Goal: Task Accomplishment & Management: Manage account settings

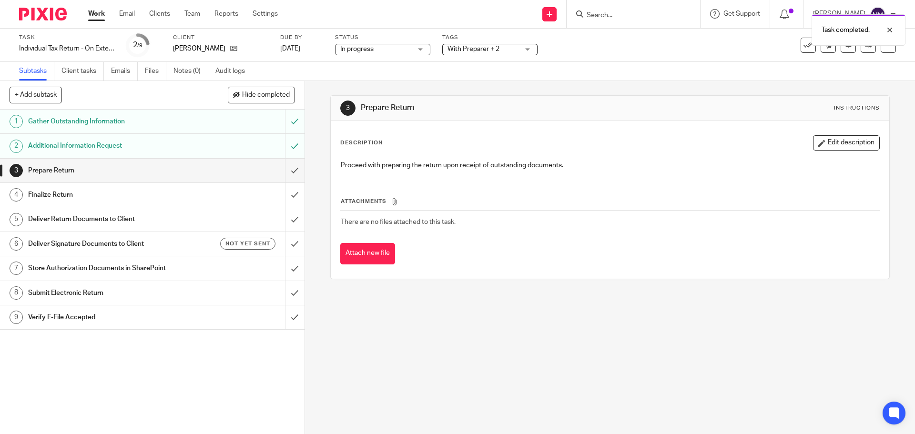
click at [284, 172] on input "submit" at bounding box center [152, 171] width 305 height 24
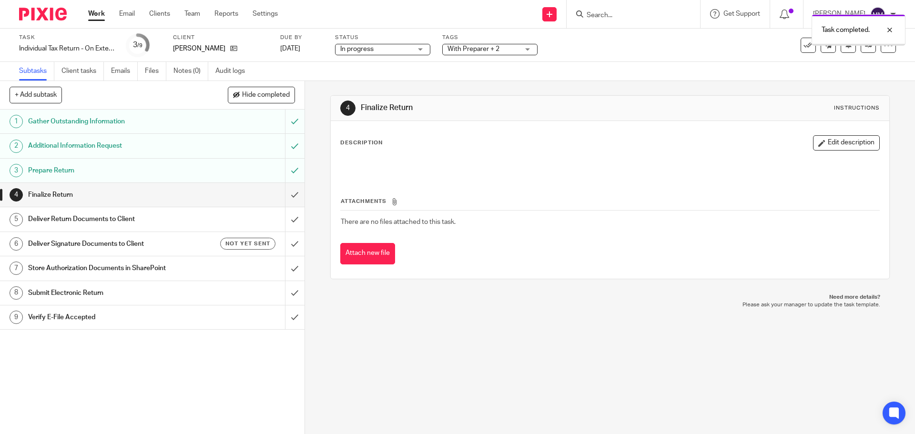
drag, startPoint x: 0, startPoint y: 0, endPoint x: 485, endPoint y: 62, distance: 488.9
click at [480, 51] on span "With Preparer + 2" at bounding box center [474, 49] width 52 height 7
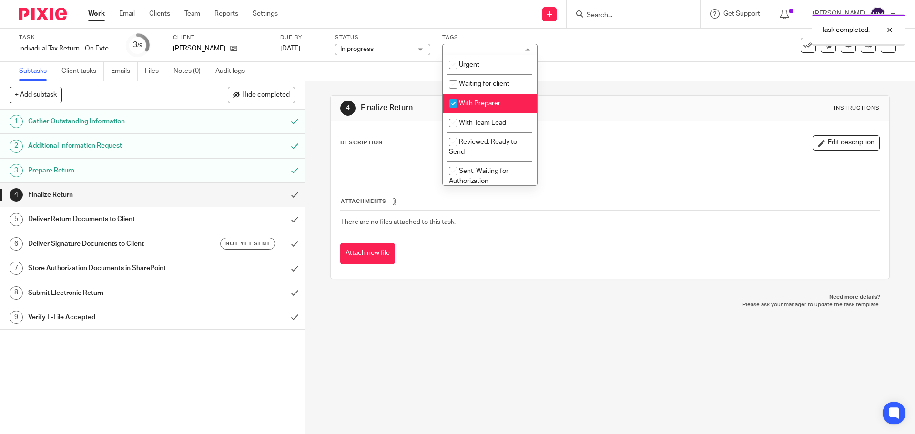
click at [494, 106] on span "With Preparer" at bounding box center [479, 103] width 41 height 7
checkbox input "false"
click at [493, 120] on span "With Team Lead" at bounding box center [482, 123] width 47 height 7
checkbox input "true"
click at [673, 82] on div "4 Finalize Return Instructions Description Edit description Attachments There a…" at bounding box center [609, 187] width 559 height 213
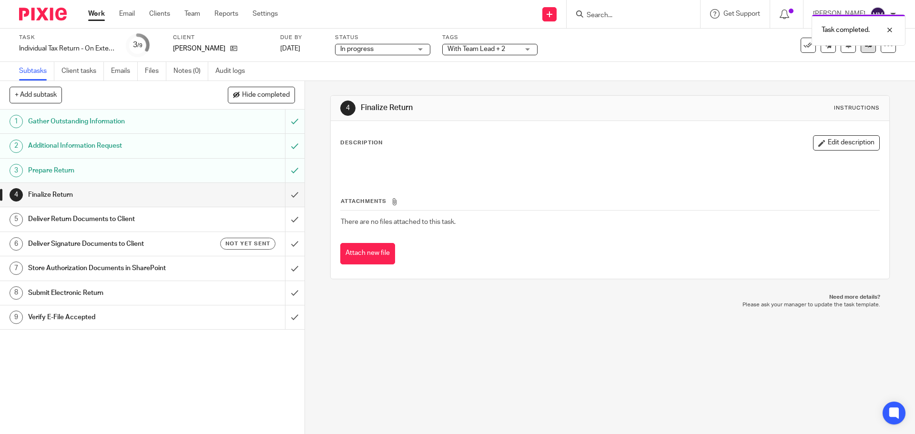
click at [863, 52] on link at bounding box center [868, 45] width 15 height 15
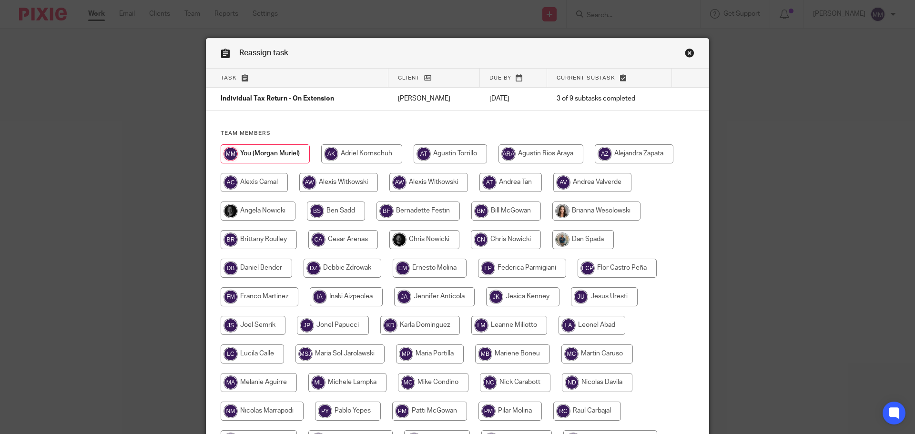
click at [421, 237] on input "radio" at bounding box center [425, 239] width 70 height 19
radio input "true"
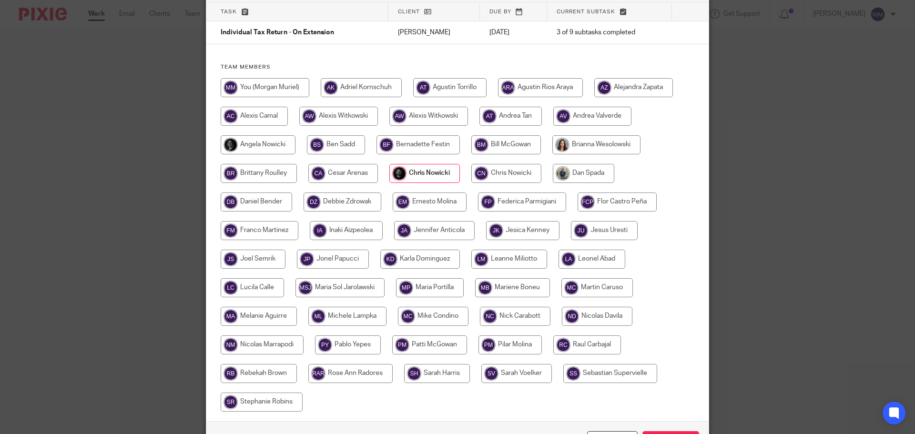
scroll to position [132, 0]
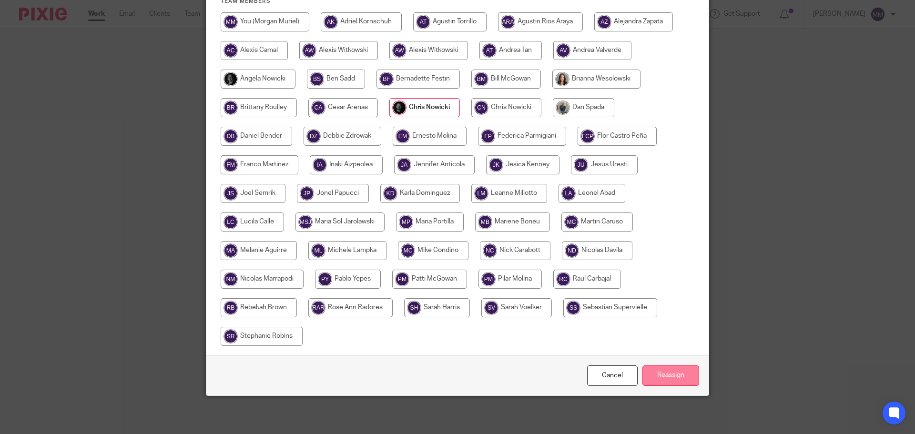
click at [674, 366] on input "Reassign" at bounding box center [671, 376] width 57 height 21
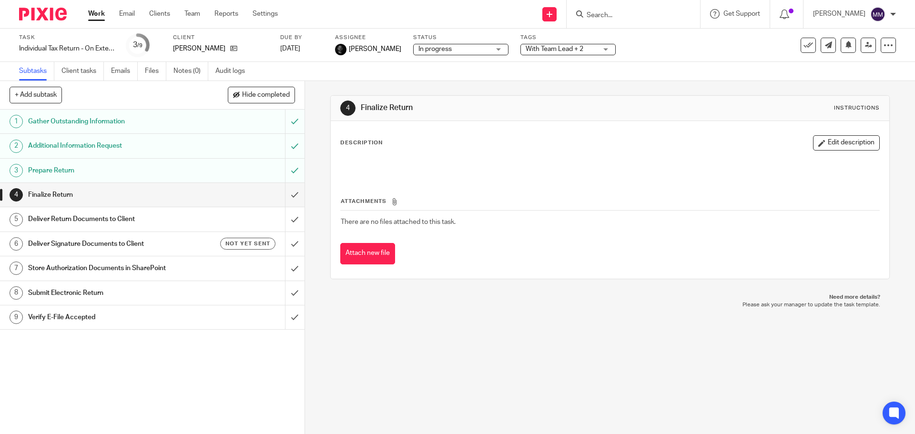
click at [95, 18] on link "Work" at bounding box center [96, 14] width 17 height 10
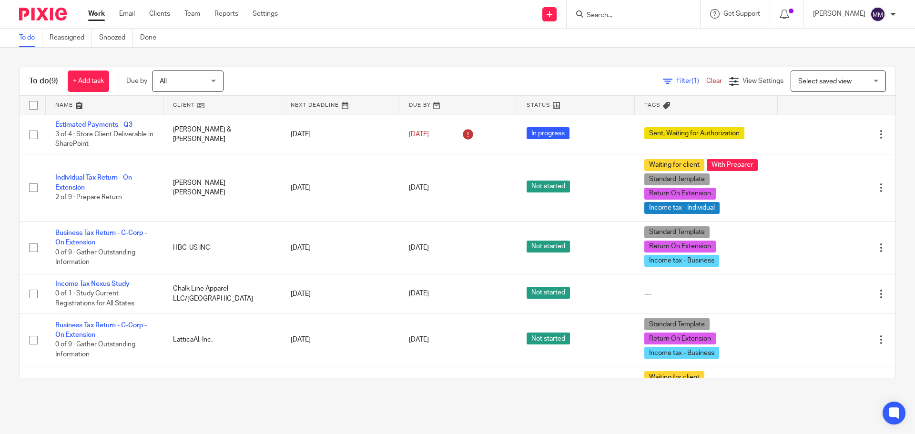
click at [556, 409] on main "To do Reassigned Snoozed Done To do (9) + Add task Due by All All [DATE] [DATE]…" at bounding box center [457, 217] width 915 height 434
